Goal: Navigation & Orientation: Understand site structure

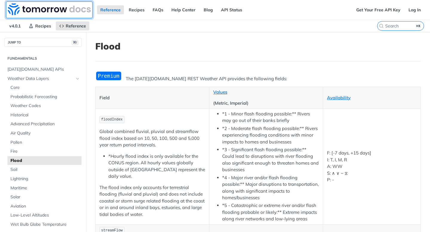
click at [19, 9] on img at bounding box center [49, 9] width 83 height 12
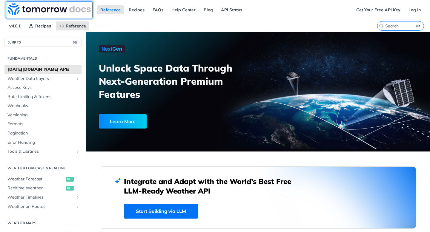
click at [16, 15] on img at bounding box center [49, 9] width 83 height 12
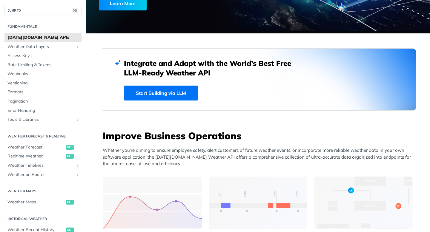
scroll to position [267, 0]
